Goal: Transaction & Acquisition: Purchase product/service

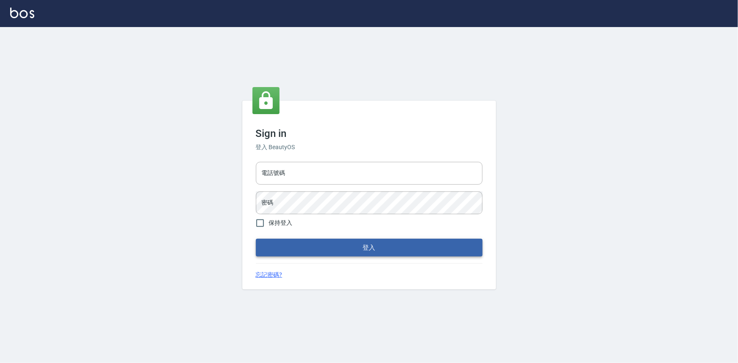
type input "0922670776"
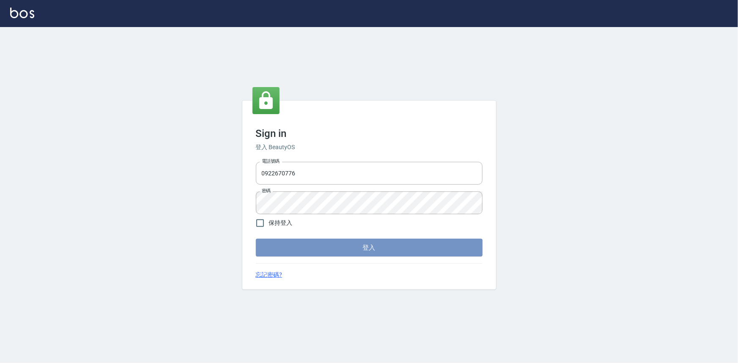
click at [328, 245] on button "登入" at bounding box center [369, 248] width 227 height 18
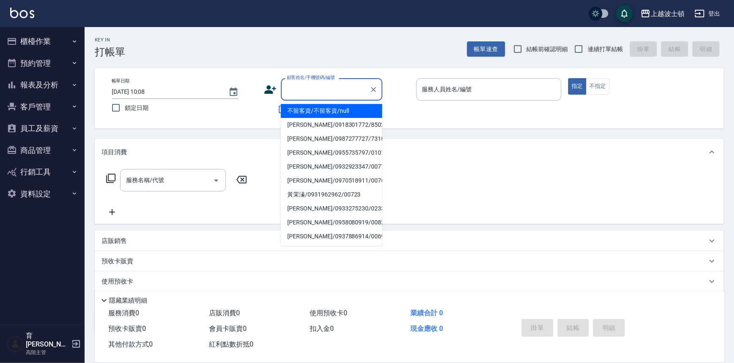
drag, startPoint x: 296, startPoint y: 89, endPoint x: 293, endPoint y: 96, distance: 7.6
click at [294, 93] on input "顧客姓名/手機號碼/編號" at bounding box center [325, 89] width 81 height 15
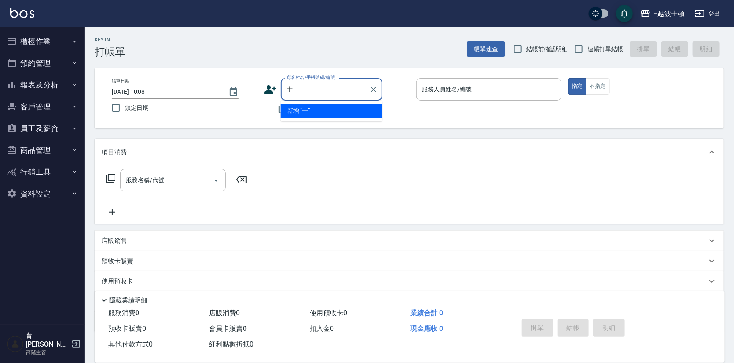
type input "石"
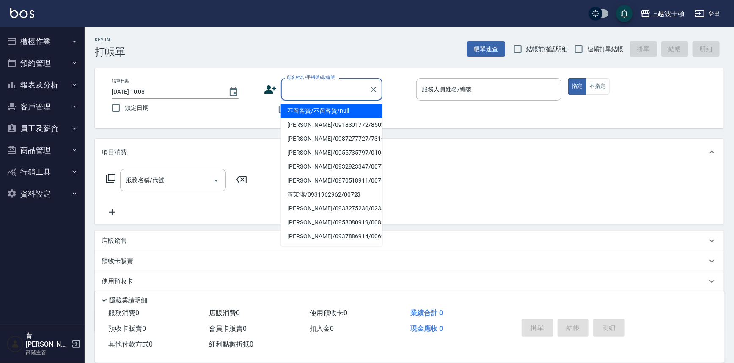
click at [423, 119] on div "帳單日期 [DATE] 10:08 鎖定日期 顧客姓名/手機號碼/編號 顧客姓名/手機號碼/編號 不留客資 服務人員姓名/編號 服務人員姓名/編號 指定 不指定" at bounding box center [409, 98] width 629 height 60
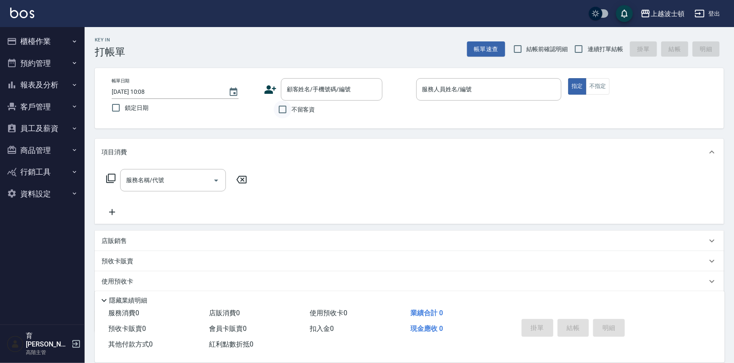
click at [290, 110] on input "不留客資" at bounding box center [283, 110] width 18 height 18
checkbox input "true"
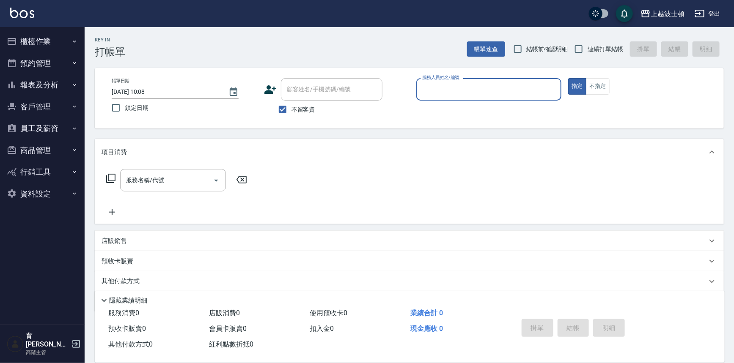
click at [462, 93] on input "服務人員姓名/編號" at bounding box center [489, 89] width 138 height 15
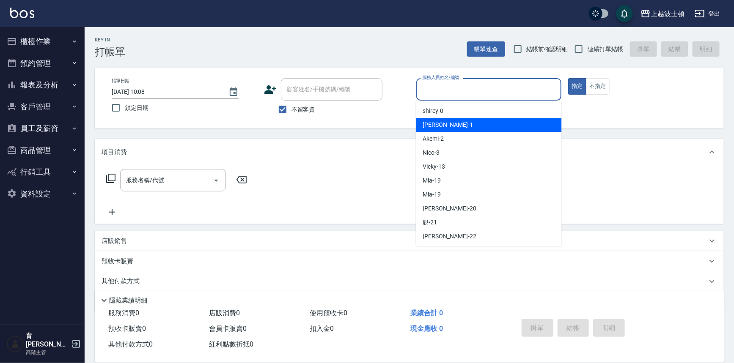
click at [467, 126] on div "[PERSON_NAME] -1" at bounding box center [489, 125] width 146 height 14
type input "[PERSON_NAME]-1"
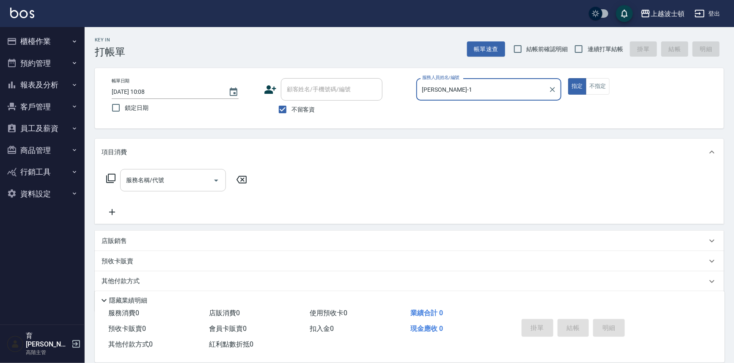
click at [188, 183] on input "服務名稱/代號" at bounding box center [166, 180] width 85 height 15
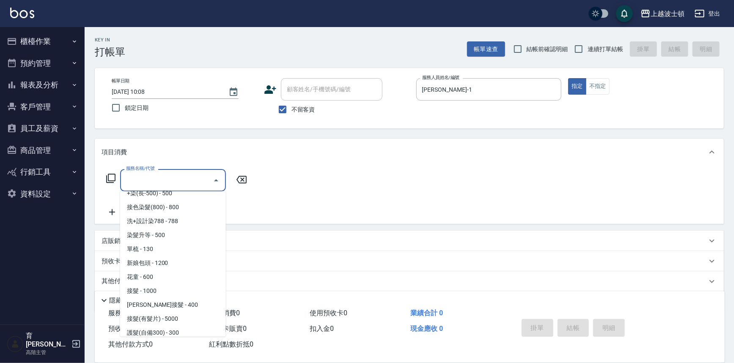
scroll to position [417, 0]
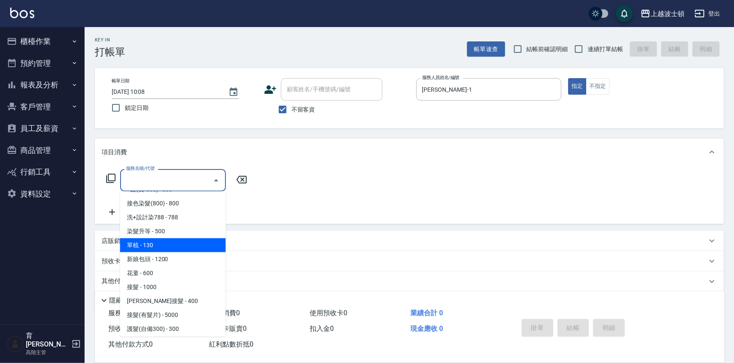
drag, startPoint x: 165, startPoint y: 245, endPoint x: 207, endPoint y: 219, distance: 49.6
click at [166, 245] on span "單梳 - 130" at bounding box center [173, 246] width 106 height 14
type input "單梳(601)"
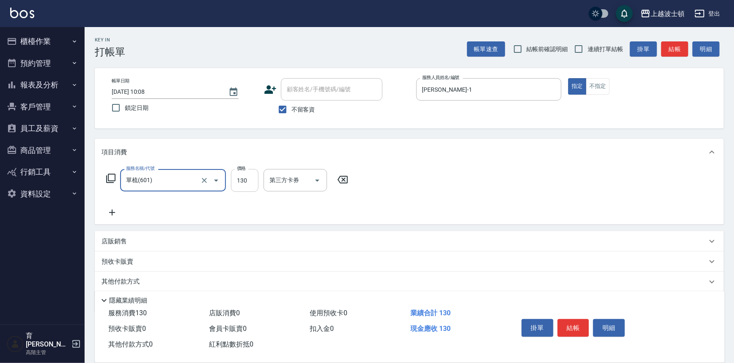
click at [237, 176] on input "130" at bounding box center [244, 180] width 27 height 23
type input "250"
click at [117, 213] on icon at bounding box center [112, 213] width 21 height 10
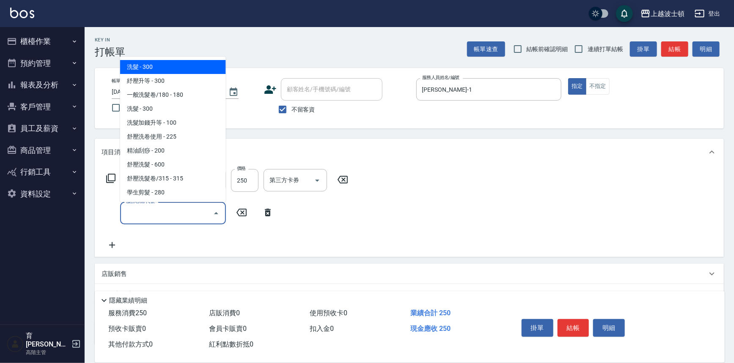
drag, startPoint x: 132, startPoint y: 214, endPoint x: 201, endPoint y: 126, distance: 111.9
click at [133, 214] on input "服務名稱/代號" at bounding box center [166, 213] width 85 height 15
click at [214, 71] on span "洗髮 - 300" at bounding box center [173, 67] width 106 height 14
type input "洗髮(201)"
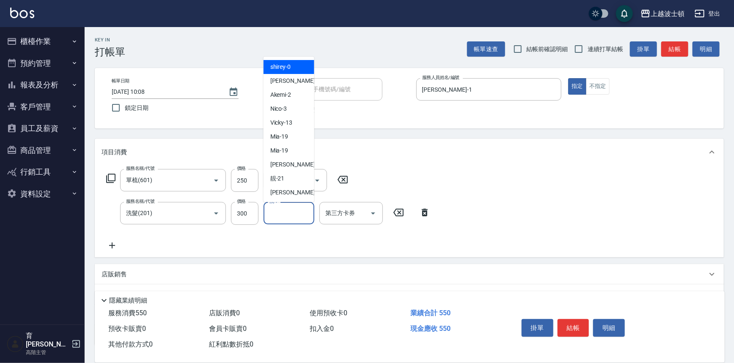
click at [279, 211] on input "洗-1" at bounding box center [288, 213] width 43 height 15
click at [285, 193] on span "雅如 -22" at bounding box center [296, 192] width 53 height 9
type input "雅如-22"
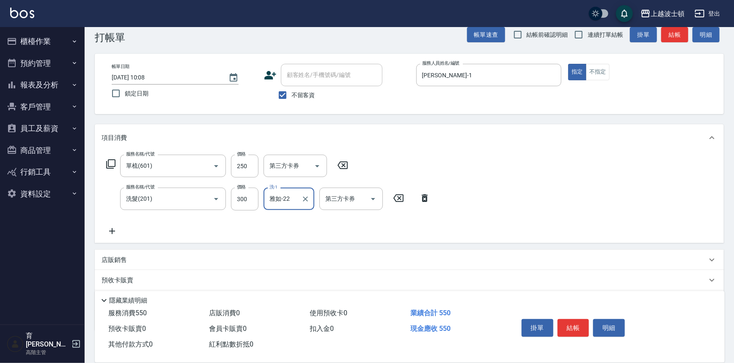
scroll to position [62, 0]
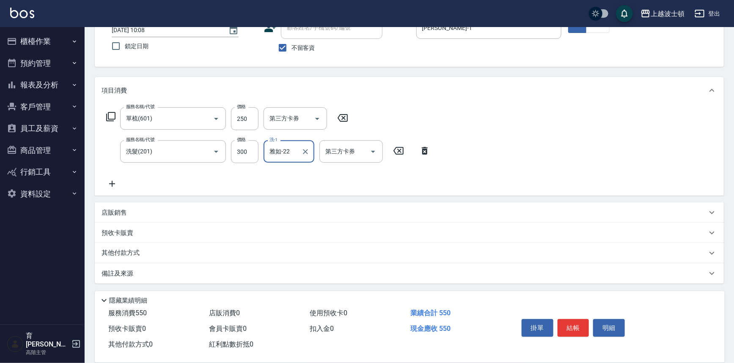
click at [111, 181] on icon at bounding box center [112, 184] width 21 height 10
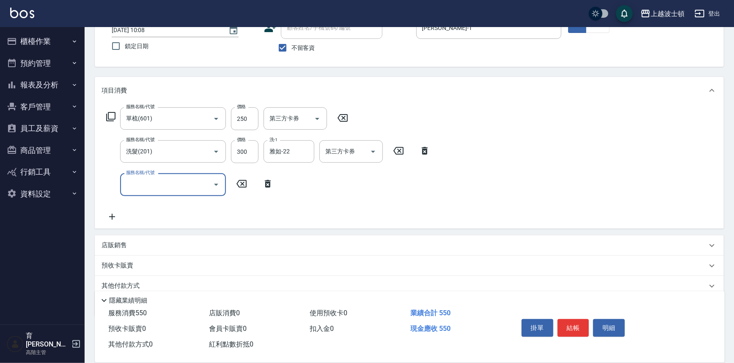
click at [216, 183] on icon "Open" at bounding box center [216, 185] width 10 height 10
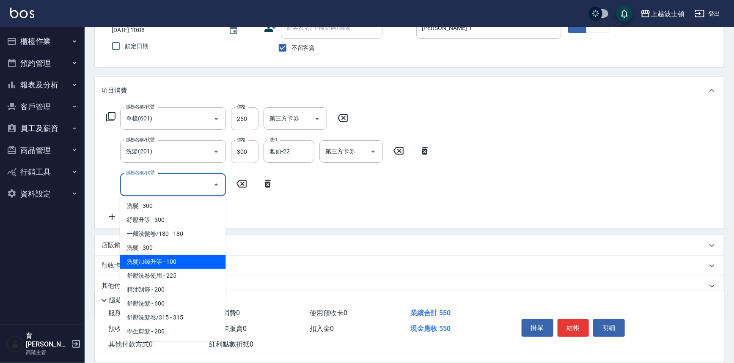
click at [169, 257] on span "洗髮加錢升等 - 100" at bounding box center [173, 262] width 106 height 14
type input "洗髮加錢升等(206)"
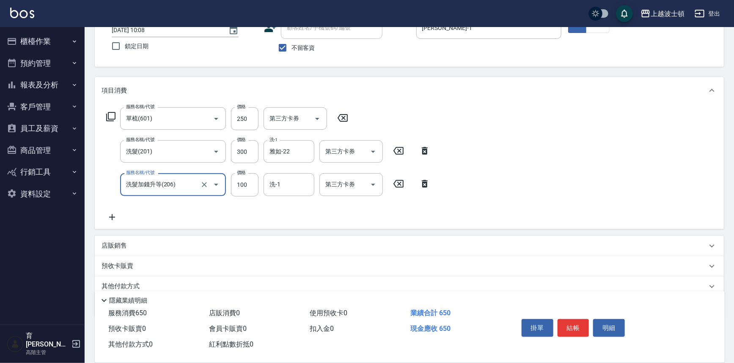
drag, startPoint x: 237, startPoint y: 184, endPoint x: 229, endPoint y: 182, distance: 8.6
click at [237, 184] on input "100" at bounding box center [244, 184] width 27 height 23
type input "50"
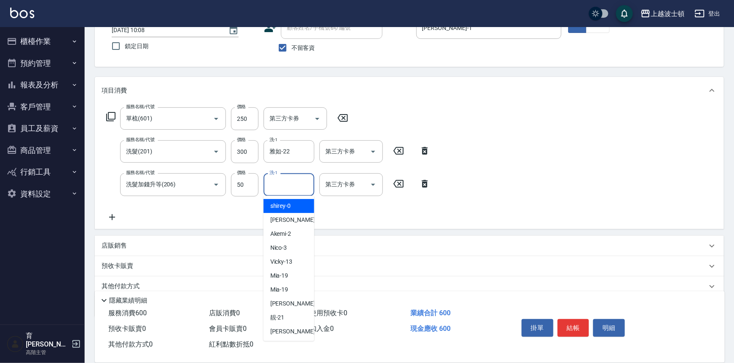
click at [280, 187] on input "洗-1" at bounding box center [288, 184] width 43 height 15
click at [279, 333] on span "雅如 -22" at bounding box center [296, 331] width 53 height 9
type input "雅如-22"
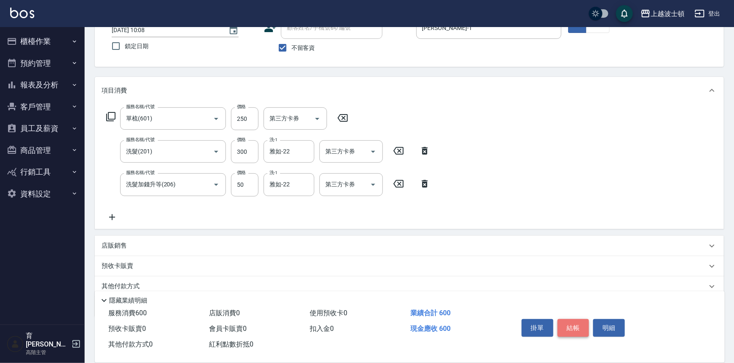
click at [569, 329] on button "結帳" at bounding box center [574, 328] width 32 height 18
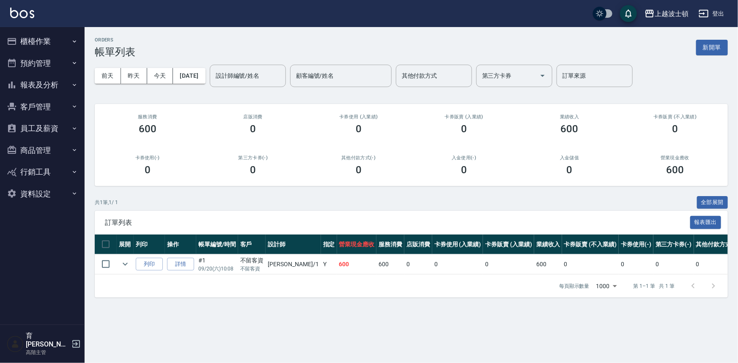
click at [37, 38] on button "櫃檯作業" at bounding box center [42, 41] width 78 height 22
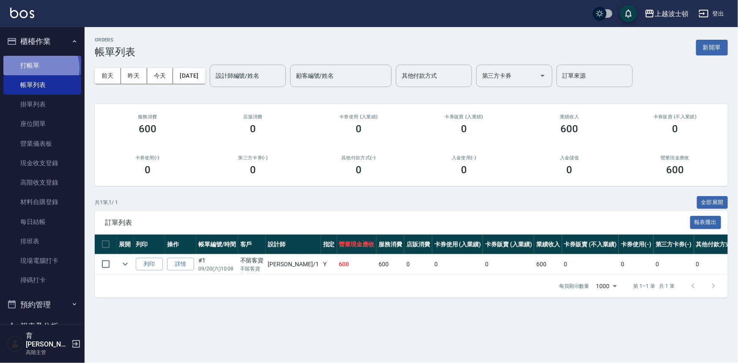
click at [40, 68] on link "打帳單" at bounding box center [42, 65] width 78 height 19
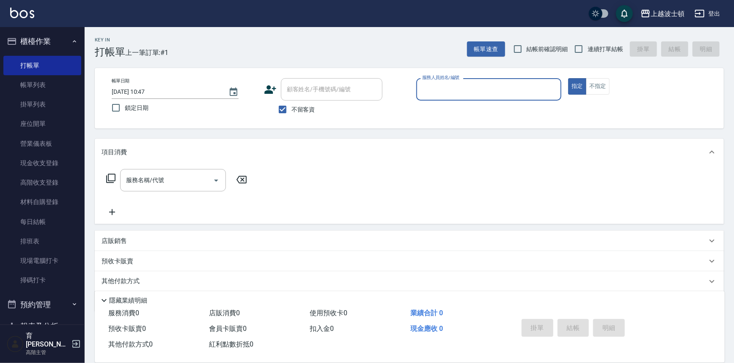
click at [429, 92] on input "服務人員姓名/編號" at bounding box center [489, 89] width 138 height 15
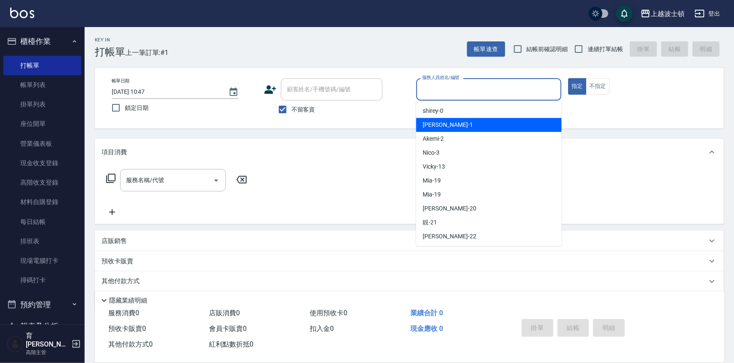
click at [438, 120] on div "[PERSON_NAME] -1" at bounding box center [489, 125] width 146 height 14
type input "[PERSON_NAME]-1"
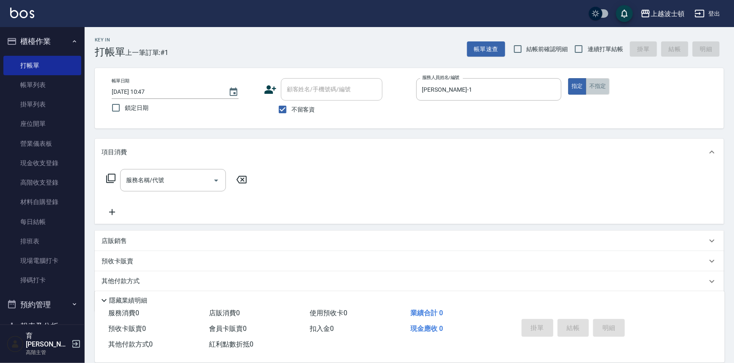
drag, startPoint x: 596, startPoint y: 87, endPoint x: 563, endPoint y: 99, distance: 35.4
click at [596, 86] on button "不指定" at bounding box center [598, 86] width 24 height 16
click at [154, 182] on input "服務名稱/代號" at bounding box center [166, 180] width 85 height 15
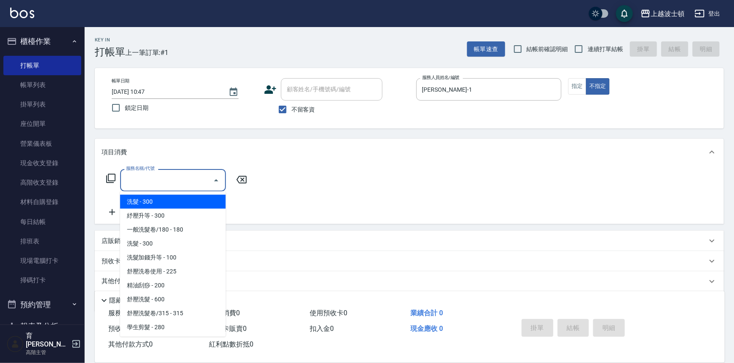
click at [153, 196] on span "洗髮 - 300" at bounding box center [173, 202] width 106 height 14
type input "洗髮(201)"
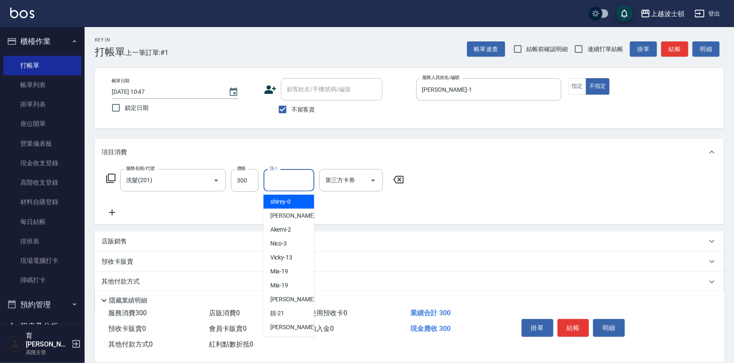
click at [299, 173] on input "洗-1" at bounding box center [288, 180] width 43 height 15
click at [276, 322] on div "雅如 -22" at bounding box center [289, 328] width 51 height 14
type input "雅如-22"
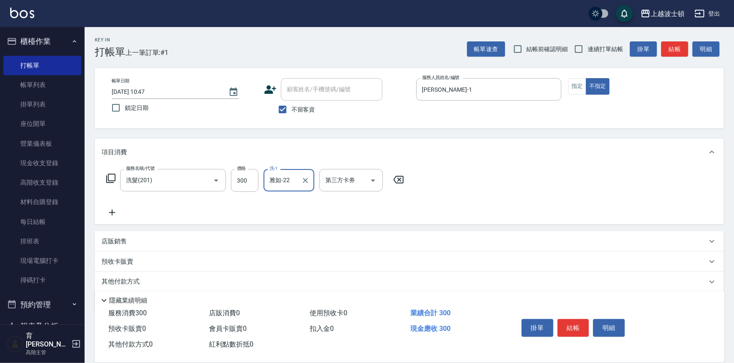
click at [574, 323] on button "結帳" at bounding box center [574, 328] width 32 height 18
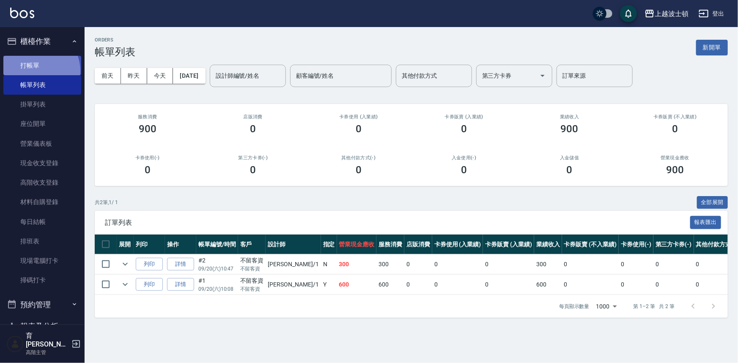
click at [35, 71] on link "打帳單" at bounding box center [42, 65] width 78 height 19
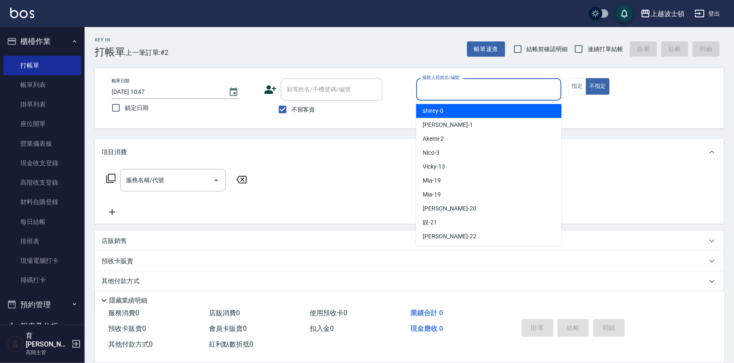
click at [452, 90] on input "服務人員姓名/編號" at bounding box center [489, 89] width 138 height 15
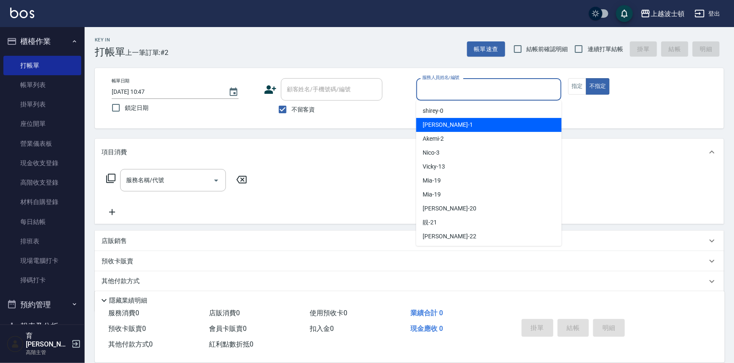
click at [457, 130] on div "[PERSON_NAME] -1" at bounding box center [489, 125] width 146 height 14
type input "[PERSON_NAME]-1"
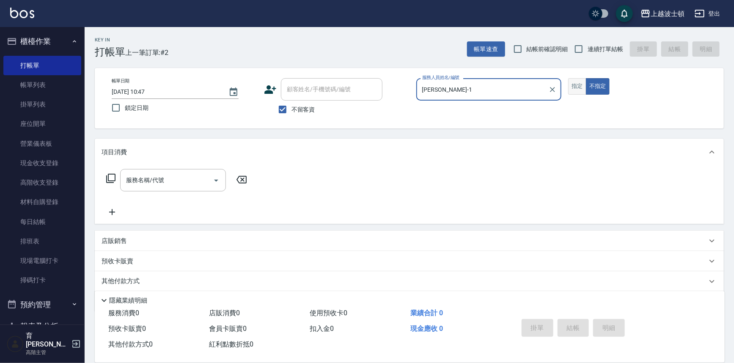
click at [575, 87] on button "指定" at bounding box center [577, 86] width 18 height 16
click at [161, 181] on input "服務名稱/代號" at bounding box center [166, 180] width 85 height 15
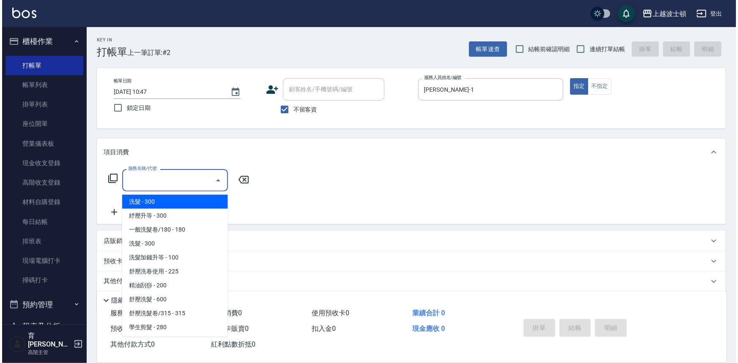
scroll to position [100, 0]
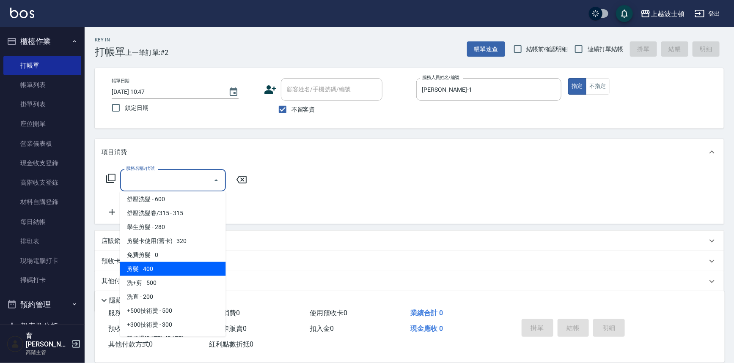
click at [169, 267] on span "剪髮 - 400" at bounding box center [173, 269] width 106 height 14
type input "剪髮(305)"
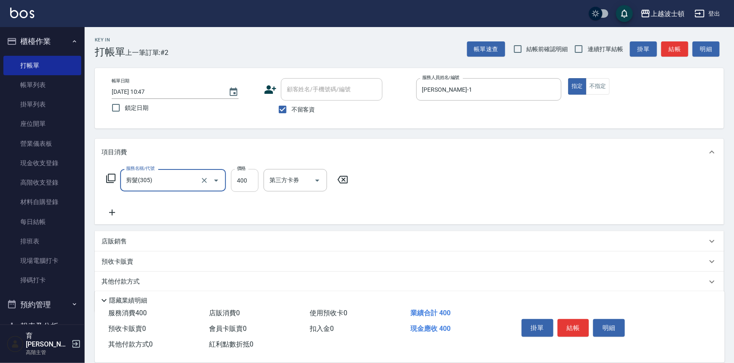
click at [246, 176] on input "400" at bounding box center [244, 180] width 27 height 23
type input "350"
click at [570, 328] on button "結帳" at bounding box center [574, 328] width 32 height 18
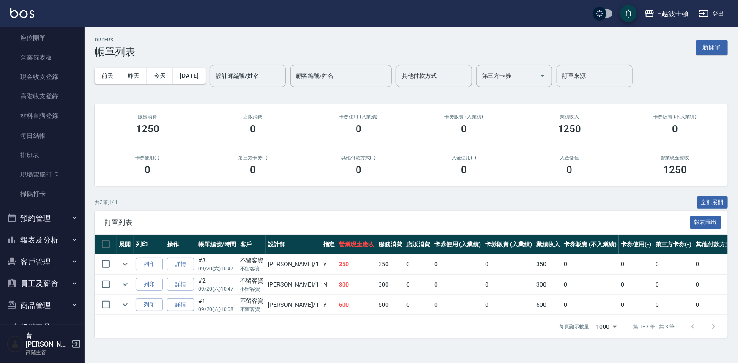
scroll to position [124, 0]
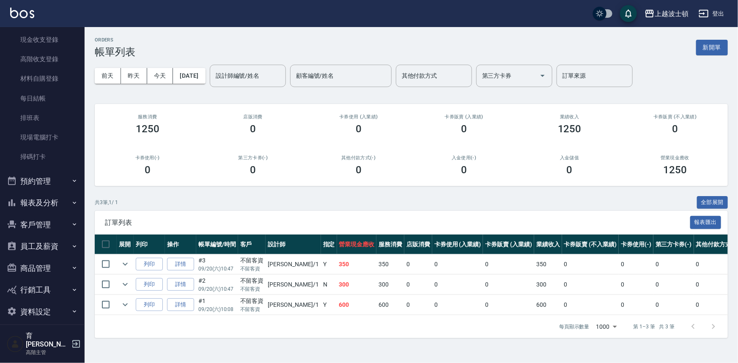
click at [38, 204] on button "報表及分析" at bounding box center [42, 203] width 78 height 22
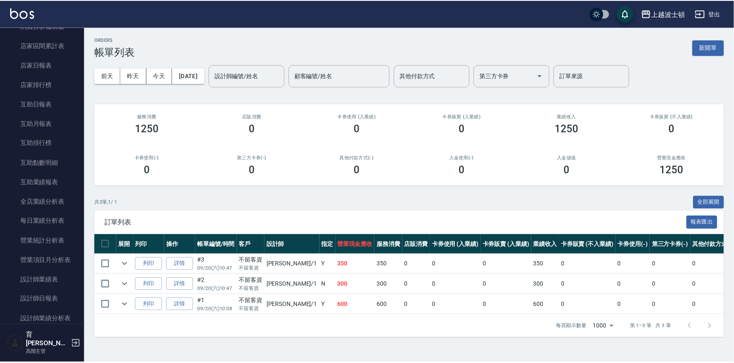
scroll to position [350, 0]
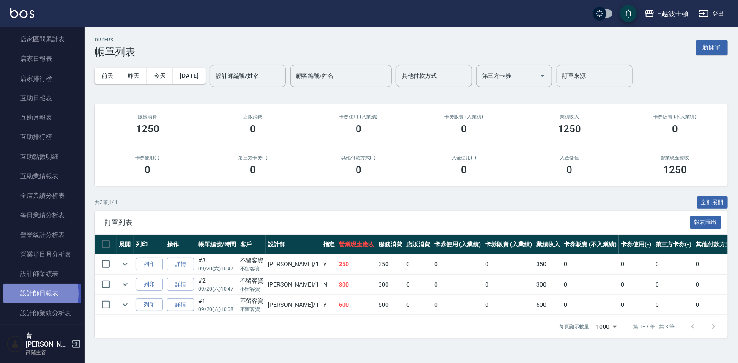
click at [34, 294] on link "設計師日報表" at bounding box center [42, 293] width 78 height 19
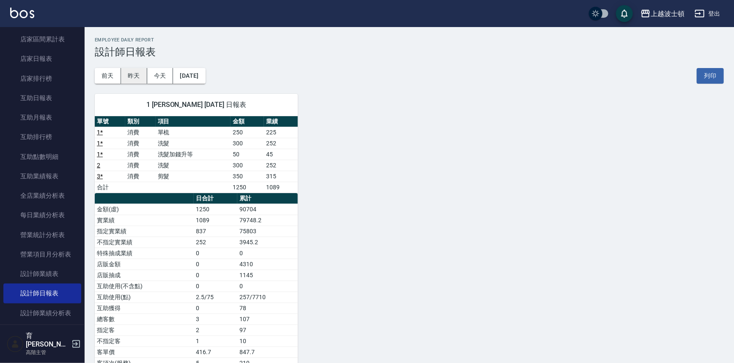
click at [127, 80] on button "昨天" at bounding box center [134, 76] width 26 height 16
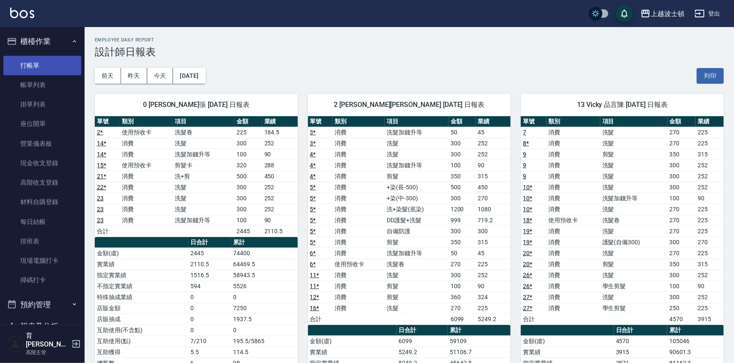
click at [30, 68] on link "打帳單" at bounding box center [42, 65] width 78 height 19
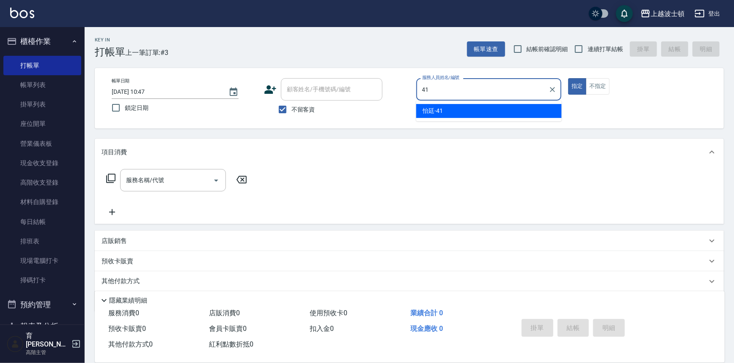
type input "怡廷-41"
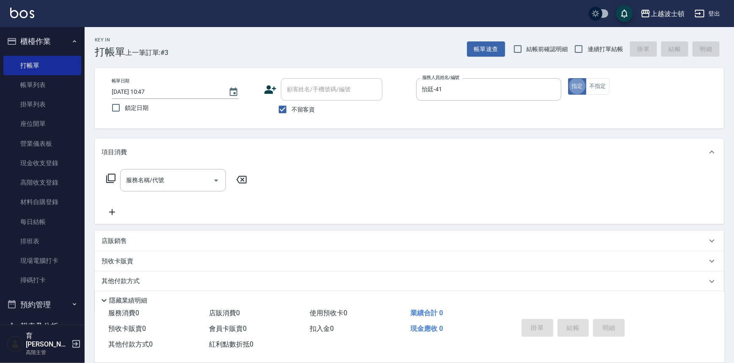
type button "true"
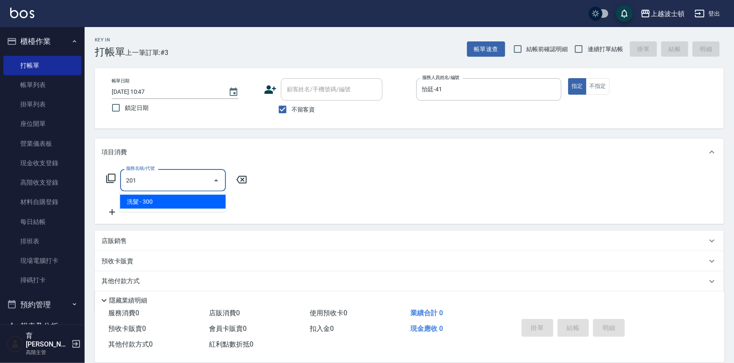
type input "洗髮(201)"
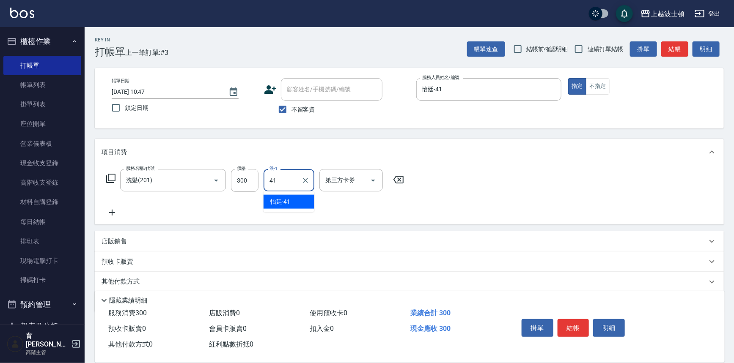
type input "怡廷-41"
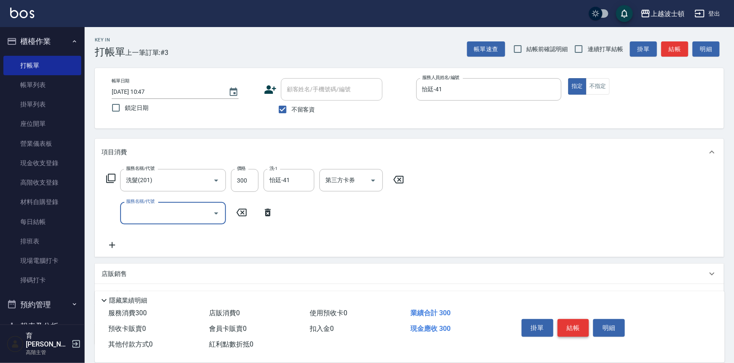
click at [572, 323] on button "結帳" at bounding box center [574, 328] width 32 height 18
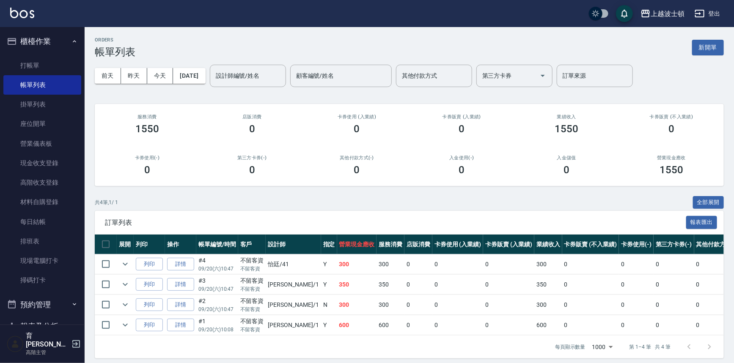
click at [50, 47] on button "櫃檯作業" at bounding box center [42, 41] width 78 height 22
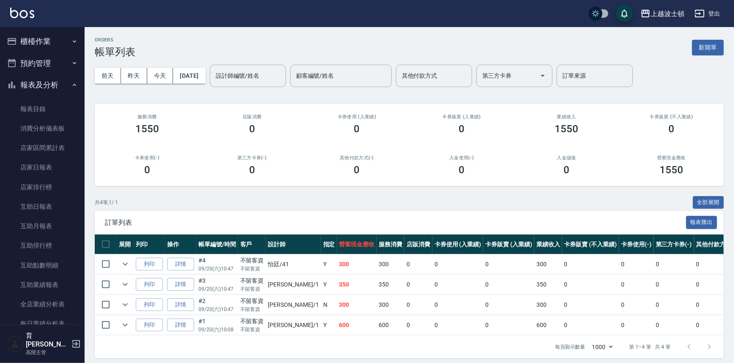
click at [49, 88] on button "報表及分析" at bounding box center [42, 85] width 78 height 22
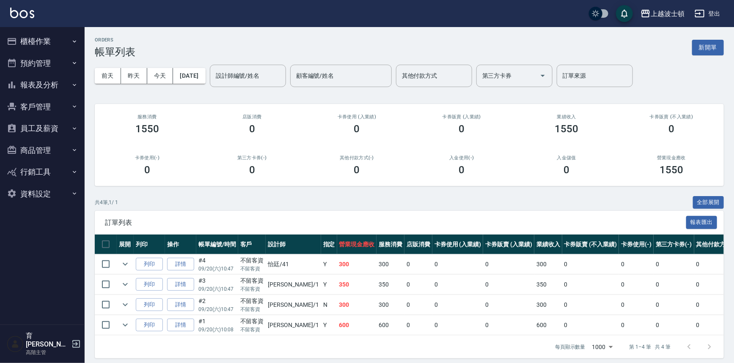
click at [41, 113] on button "客戶管理" at bounding box center [42, 107] width 78 height 22
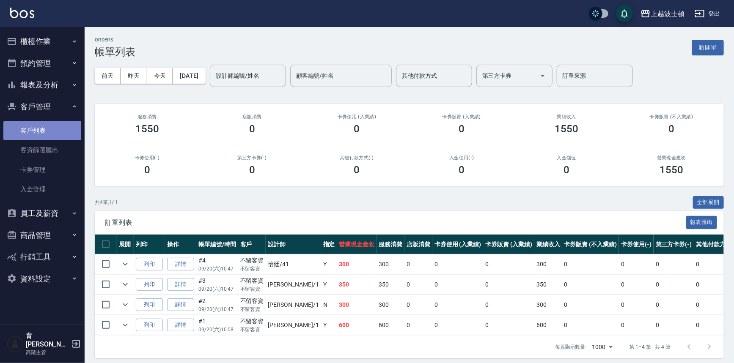
click at [36, 125] on link "客戶列表" at bounding box center [42, 130] width 78 height 19
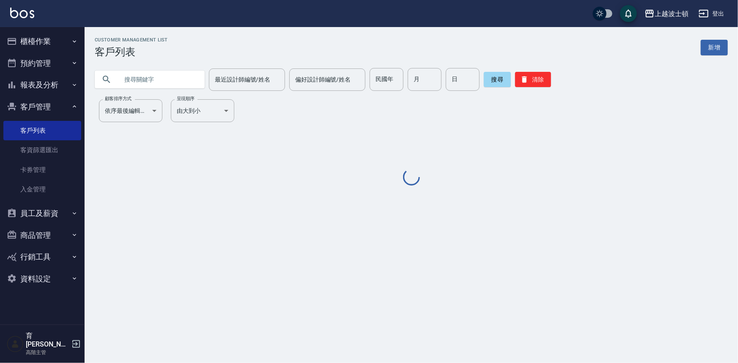
click at [143, 85] on input "text" at bounding box center [158, 79] width 80 height 23
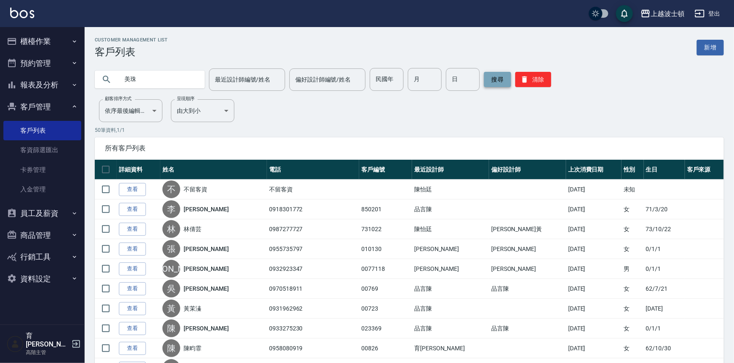
type input "美珠"
click at [506, 78] on button "搜尋" at bounding box center [497, 79] width 27 height 15
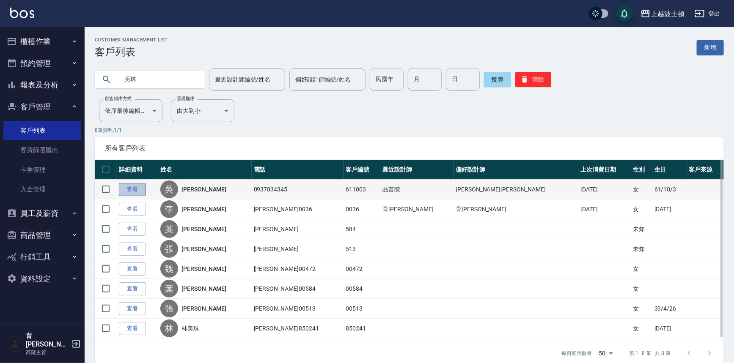
click at [137, 188] on link "查看" at bounding box center [132, 189] width 27 height 13
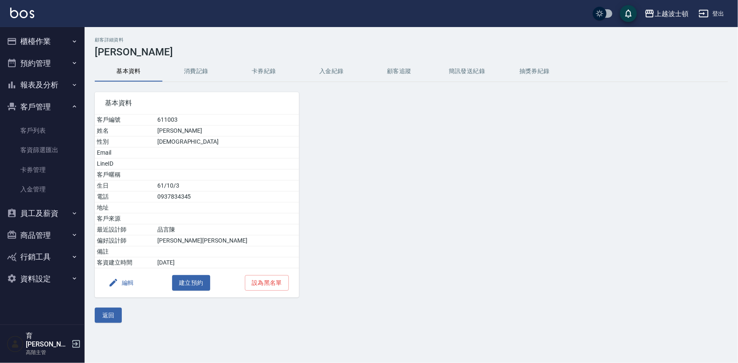
click at [191, 69] on button "消費記錄" at bounding box center [196, 71] width 68 height 20
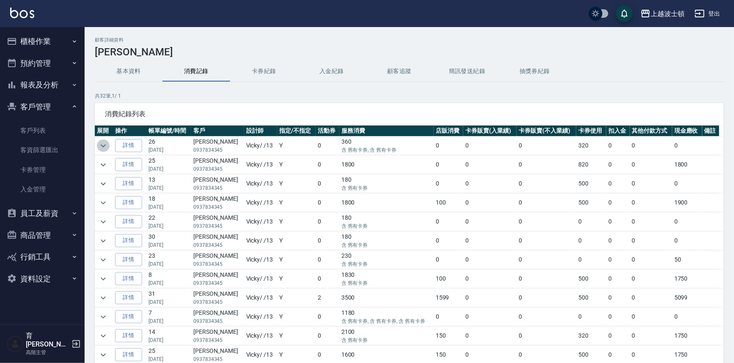
click at [102, 144] on icon "expand row" at bounding box center [103, 146] width 10 height 10
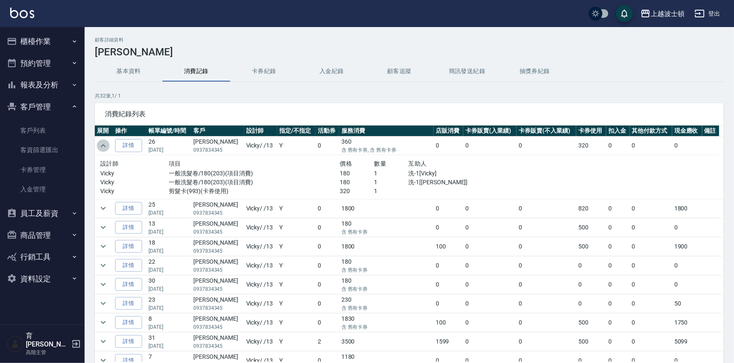
click at [101, 144] on icon "expand row" at bounding box center [103, 146] width 10 height 10
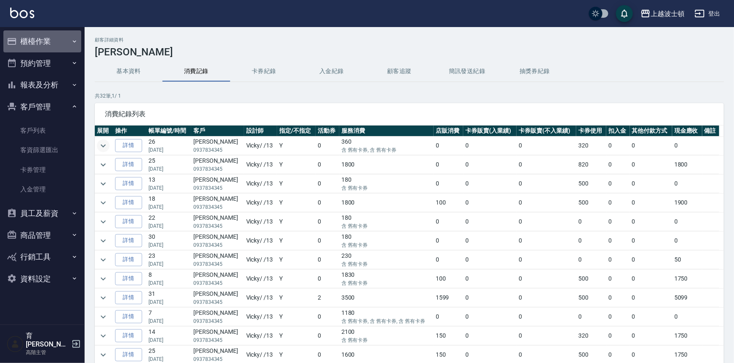
click at [45, 47] on button "櫃檯作業" at bounding box center [42, 41] width 78 height 22
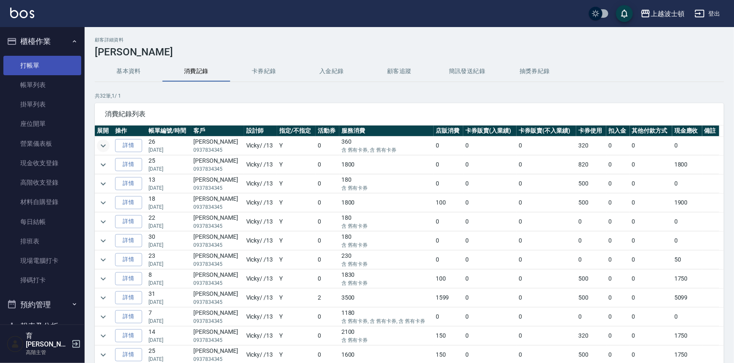
click at [37, 64] on link "打帳單" at bounding box center [42, 65] width 78 height 19
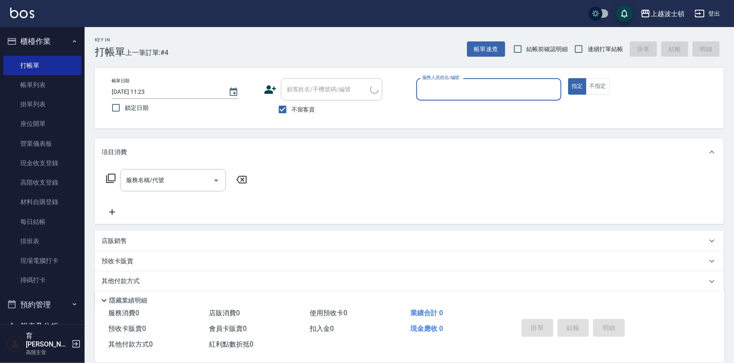
click at [300, 113] on span "不留客資" at bounding box center [303, 109] width 24 height 9
click at [291, 113] on input "不留客資" at bounding box center [283, 110] width 18 height 18
checkbox input "false"
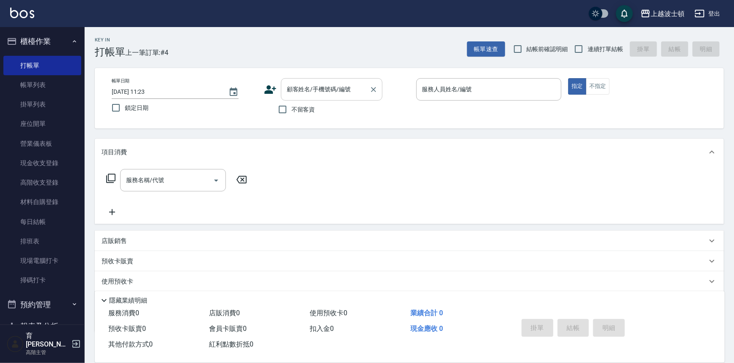
click at [301, 98] on div "顧客姓名/手機號碼/編號" at bounding box center [332, 89] width 102 height 22
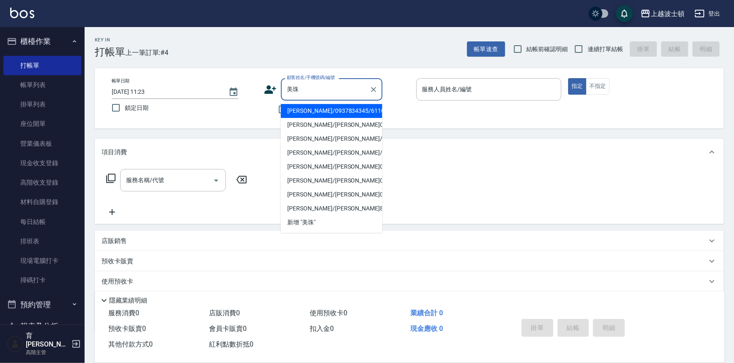
click at [310, 108] on li "[PERSON_NAME]/0937834345/611003" at bounding box center [332, 111] width 102 height 14
type input "[PERSON_NAME]/0937834345/611003"
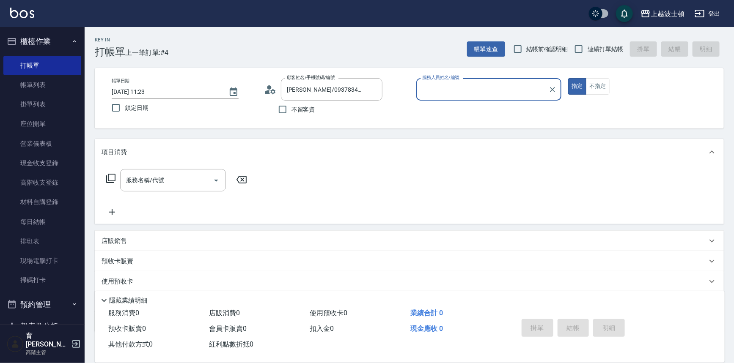
type input "Nico-3"
click at [112, 280] on p "使用預收卡" at bounding box center [118, 283] width 32 height 13
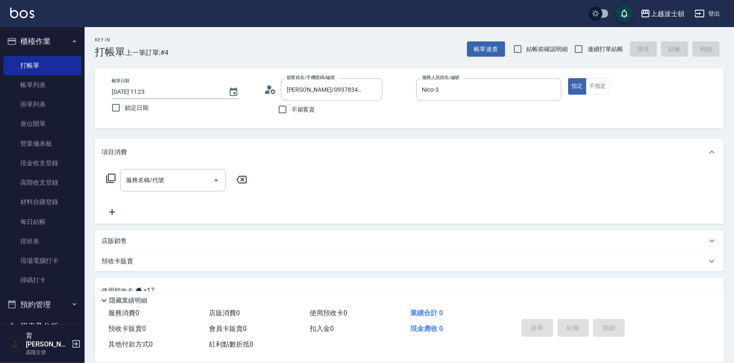
scroll to position [114, 0]
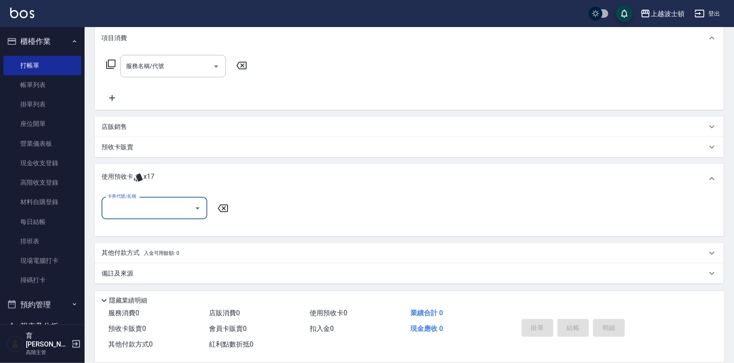
click at [174, 197] on div "卡券代號/名稱" at bounding box center [155, 208] width 106 height 22
click at [34, 42] on button "櫃檯作業" at bounding box center [42, 41] width 78 height 22
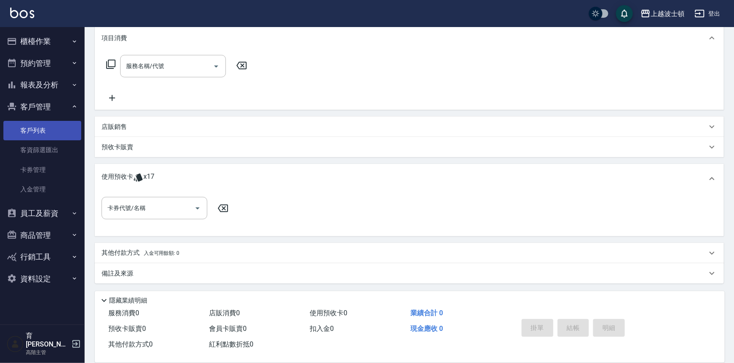
click at [35, 127] on link "客戶列表" at bounding box center [42, 130] width 78 height 19
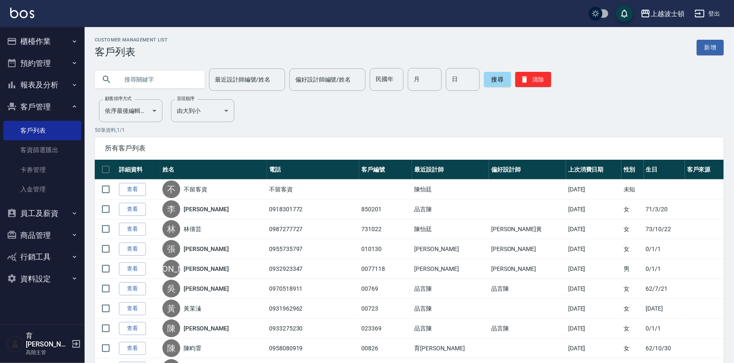
click at [173, 78] on input "text" at bounding box center [158, 79] width 80 height 23
type input "美珠"
click at [497, 75] on button "搜尋" at bounding box center [497, 79] width 27 height 15
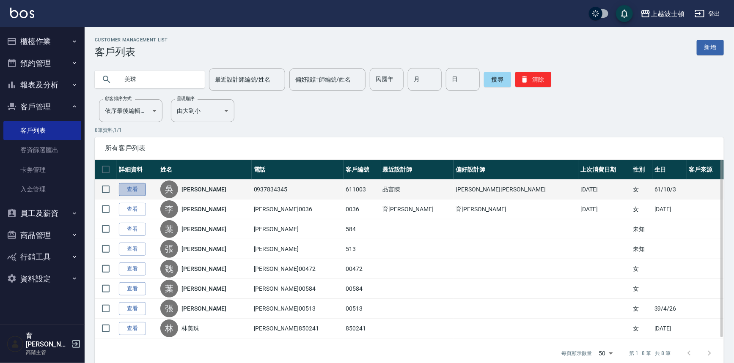
click at [140, 193] on link "查看" at bounding box center [132, 189] width 27 height 13
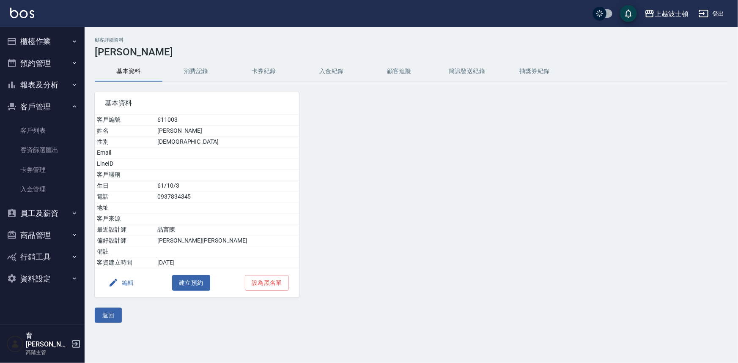
click at [201, 69] on button "消費記錄" at bounding box center [196, 71] width 68 height 20
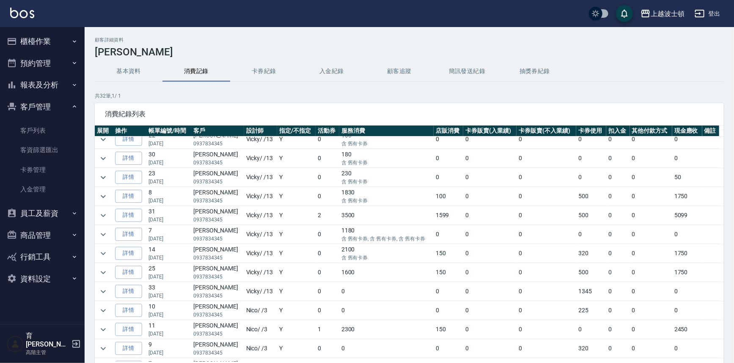
scroll to position [86, 0]
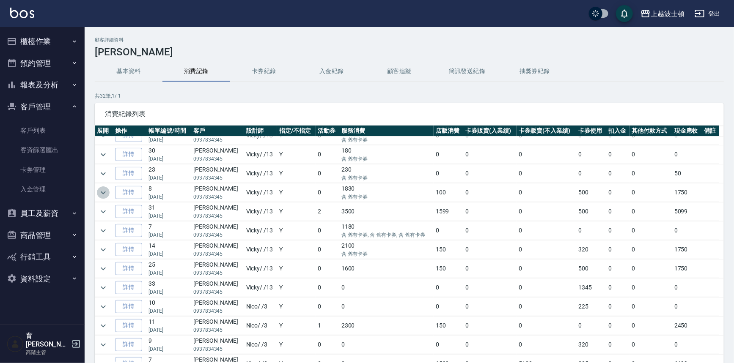
click at [102, 192] on icon "expand row" at bounding box center [103, 192] width 5 height 3
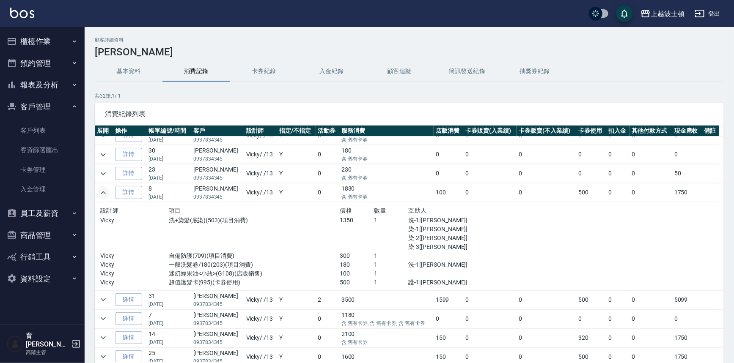
drag, startPoint x: 102, startPoint y: 192, endPoint x: 93, endPoint y: 210, distance: 20.2
click at [94, 207] on div "顧客詳細資料 [PERSON_NAME] 基本資料 消費記錄 卡券紀錄 入金紀錄 顧客追蹤 簡訊發送紀錄 抽獎券紀錄 共 32 筆, 1 / 1 消費紀錄列表…" at bounding box center [409, 224] width 649 height 374
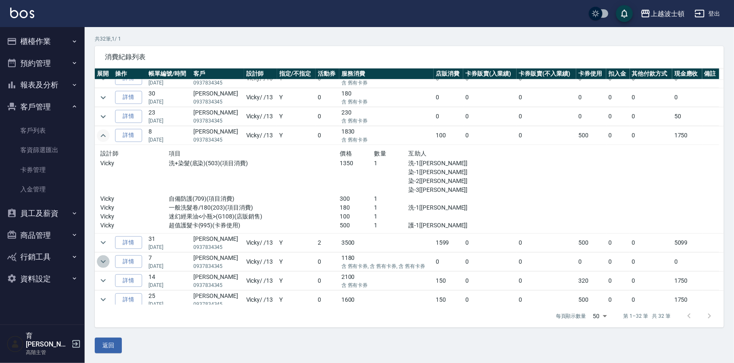
click at [103, 260] on icon "expand row" at bounding box center [103, 262] width 10 height 10
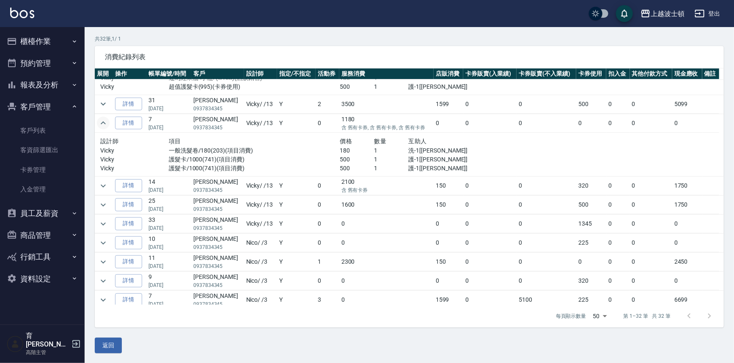
scroll to position [226, 0]
click at [102, 121] on icon "expand row" at bounding box center [103, 122] width 10 height 10
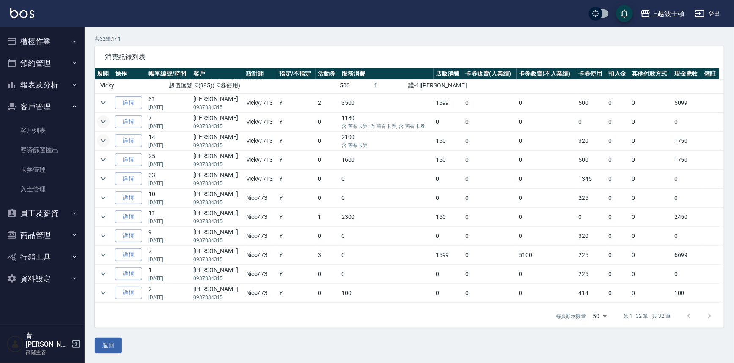
click at [102, 140] on icon "expand row" at bounding box center [103, 141] width 5 height 3
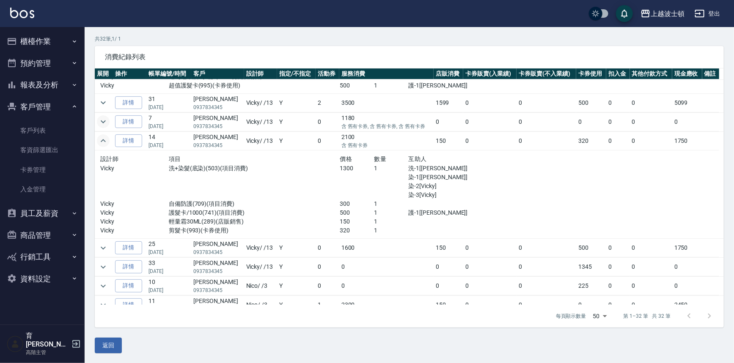
click at [102, 141] on icon "expand row" at bounding box center [103, 141] width 10 height 10
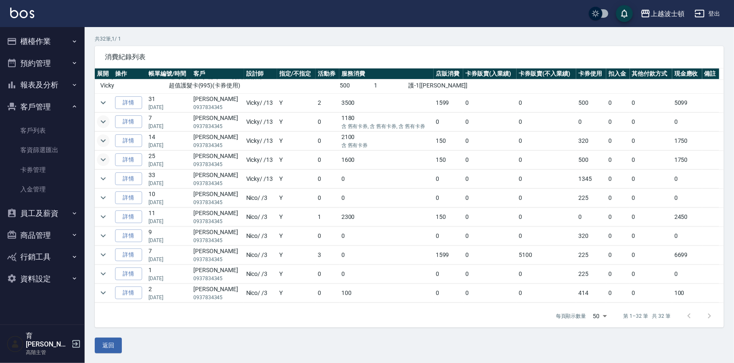
click at [102, 163] on icon "expand row" at bounding box center [103, 160] width 10 height 10
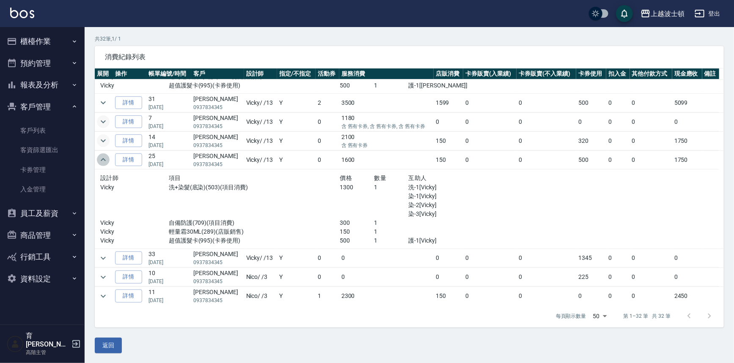
click at [103, 163] on icon "expand row" at bounding box center [103, 160] width 10 height 10
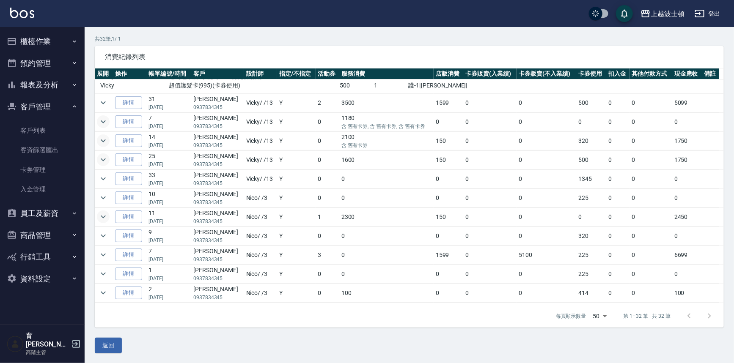
click at [102, 212] on icon "expand row" at bounding box center [103, 217] width 10 height 10
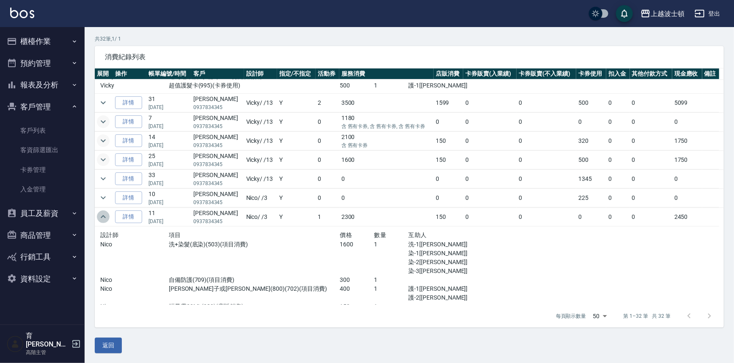
click at [102, 212] on icon "expand row" at bounding box center [103, 217] width 10 height 10
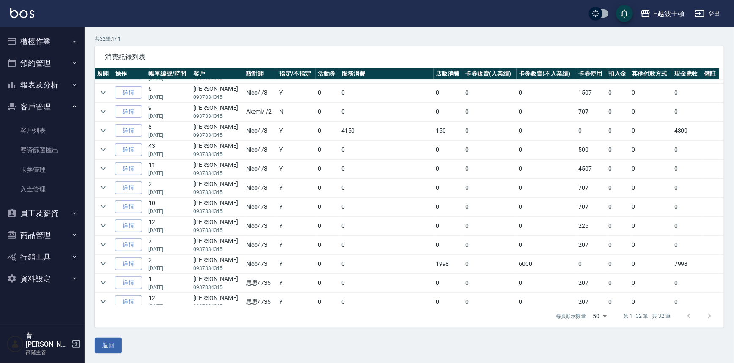
scroll to position [469, 0]
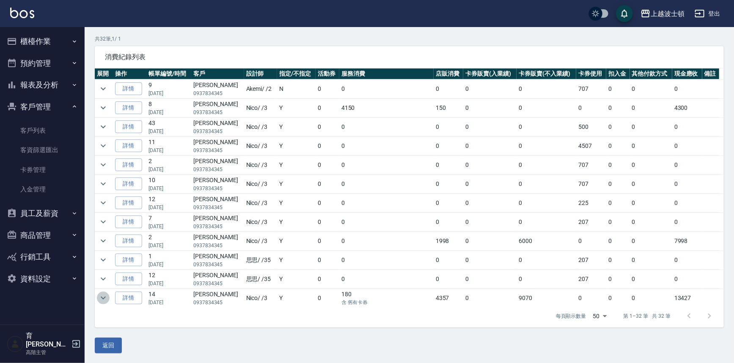
click at [99, 294] on icon "expand row" at bounding box center [103, 298] width 10 height 10
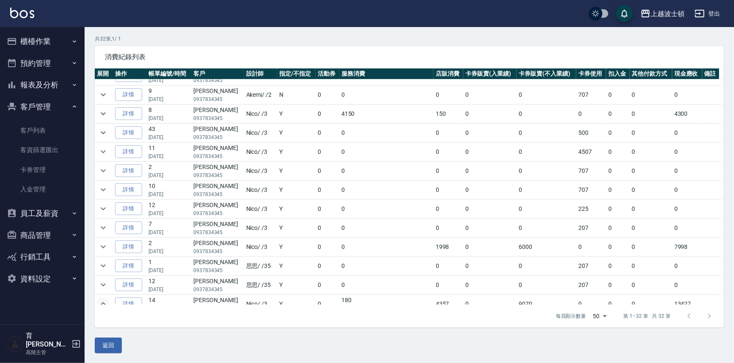
scroll to position [461, 0]
click at [102, 168] on icon "expand row" at bounding box center [103, 173] width 10 height 10
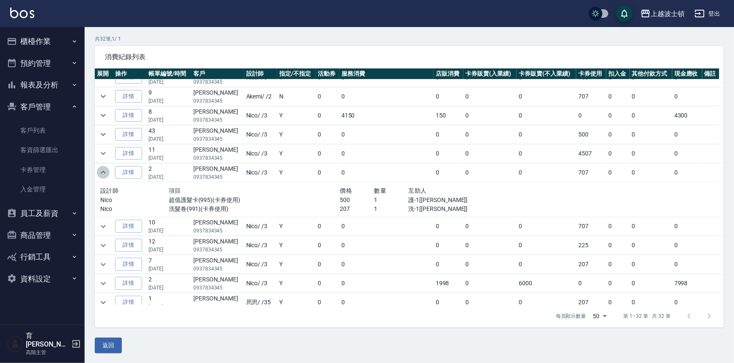
click at [102, 168] on icon "expand row" at bounding box center [103, 173] width 10 height 10
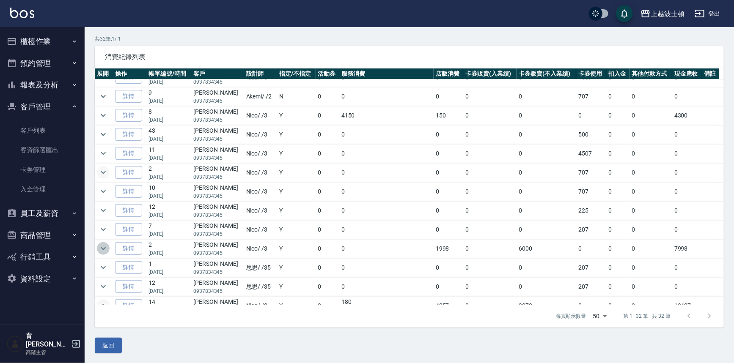
click at [102, 245] on icon "expand row" at bounding box center [103, 249] width 10 height 10
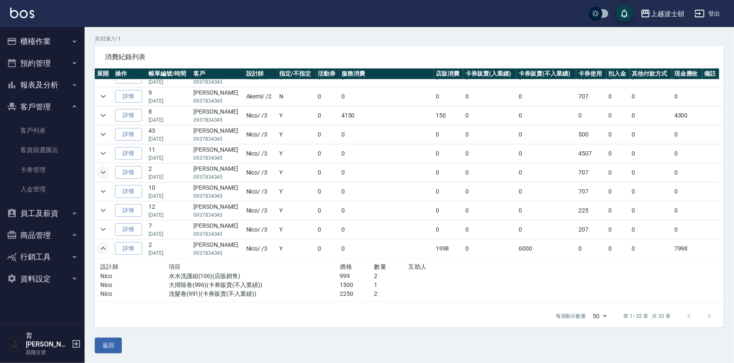
drag, startPoint x: 723, startPoint y: 214, endPoint x: 723, endPoint y: 236, distance: 22.4
click at [723, 236] on div "顧客詳細資料 [PERSON_NAME] 基本資料 消費記錄 卡券紀錄 入金紀錄 顧客追蹤 簡訊發送紀錄 抽獎券紀錄 共 32 筆, 1 / 1 消費紀錄列表…" at bounding box center [409, 167] width 649 height 374
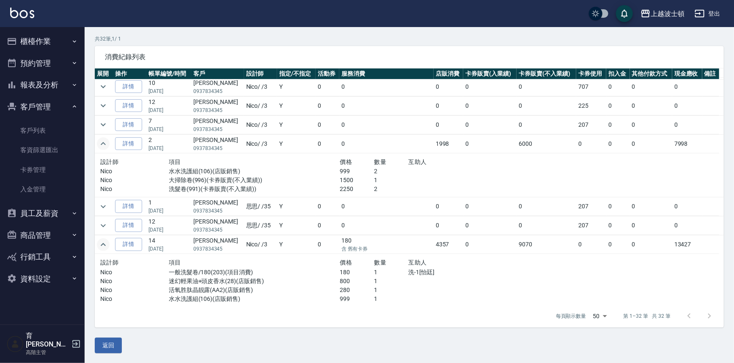
scroll to position [618, 0]
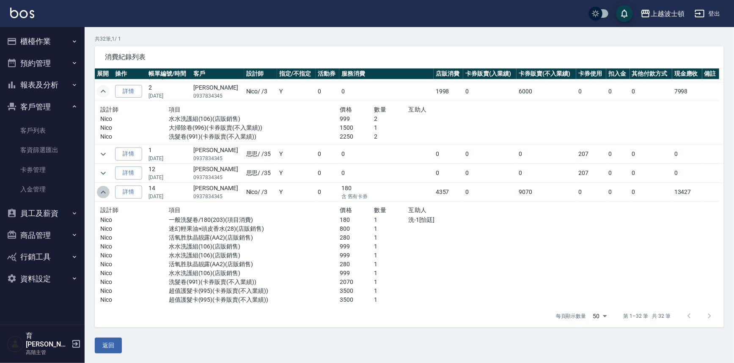
click at [101, 189] on icon "expand row" at bounding box center [103, 192] width 10 height 10
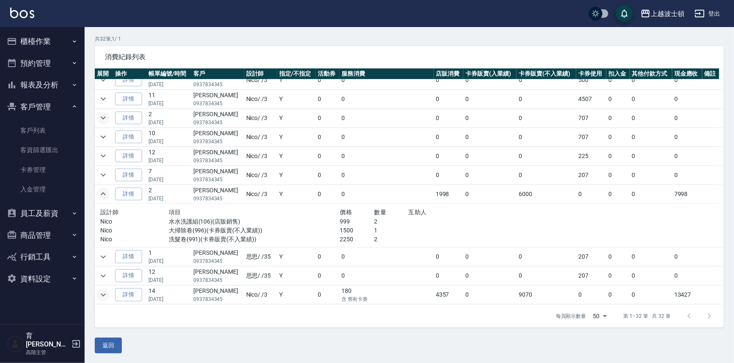
scroll to position [512, 0]
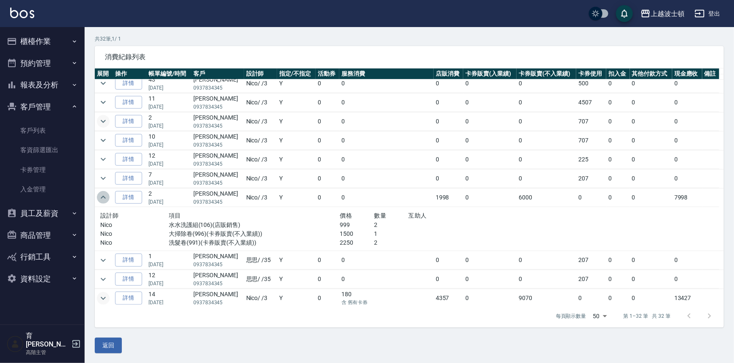
click at [105, 192] on icon "expand row" at bounding box center [103, 197] width 10 height 10
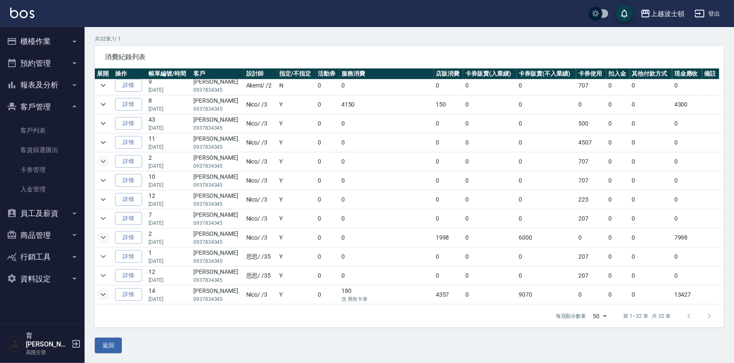
scroll to position [469, 0]
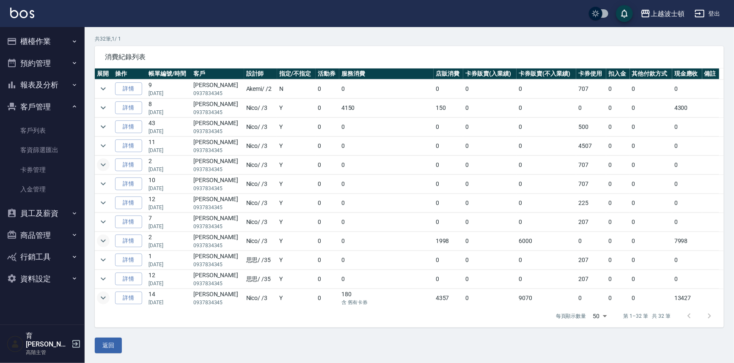
click at [38, 41] on button "櫃檯作業" at bounding box center [42, 41] width 78 height 22
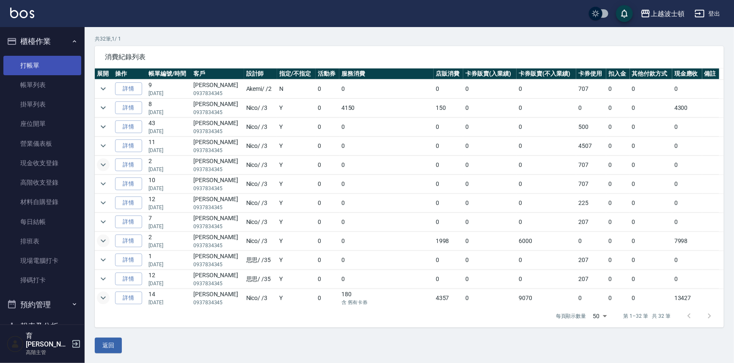
click at [19, 60] on link "打帳單" at bounding box center [42, 65] width 78 height 19
